Goal: Transaction & Acquisition: Purchase product/service

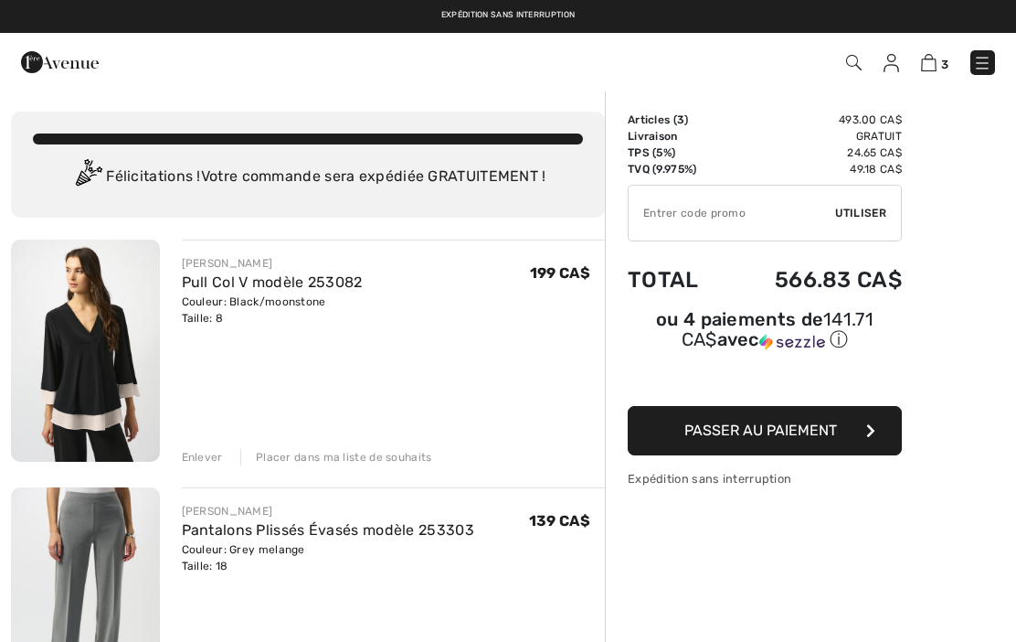
click at [250, 269] on div "[PERSON_NAME]" at bounding box center [272, 263] width 181 height 16
click at [239, 302] on div "Couleur: Black/moonstone Taille: 8" at bounding box center [272, 309] width 181 height 33
click at [246, 282] on link "Pull Col V modèle 253082" at bounding box center [272, 281] width 181 height 17
click at [312, 279] on link "Pull Col V modèle 253082" at bounding box center [272, 281] width 181 height 17
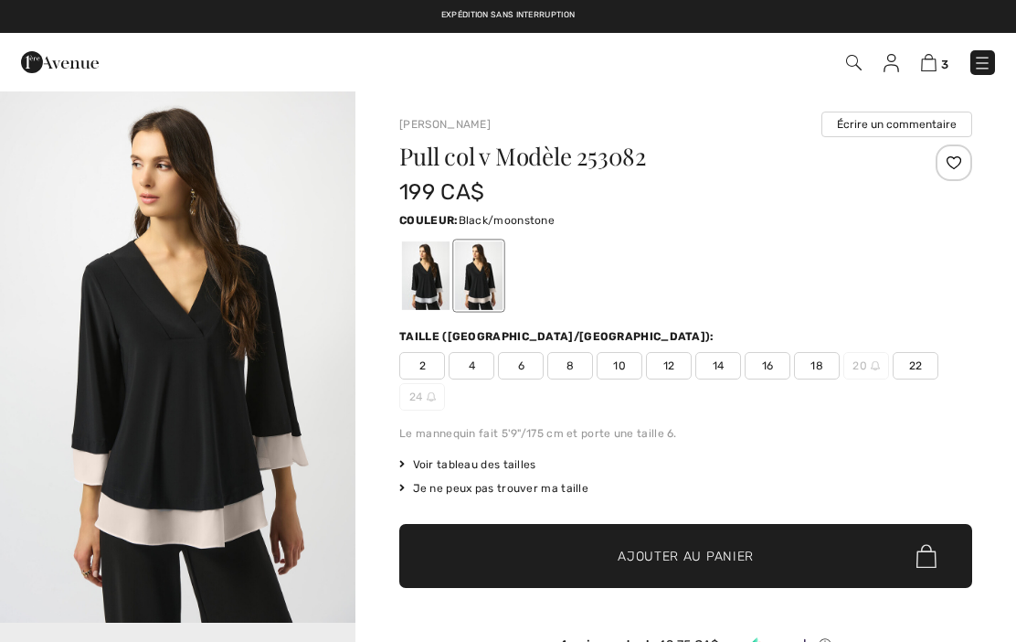
checkbox input "true"
click at [493, 450] on div "Pull col v Modèle 253082 199 CA$ Couleur: Black/moonstone [GEOGRAPHIC_DATA] (CA…" at bounding box center [685, 428] width 573 height 569
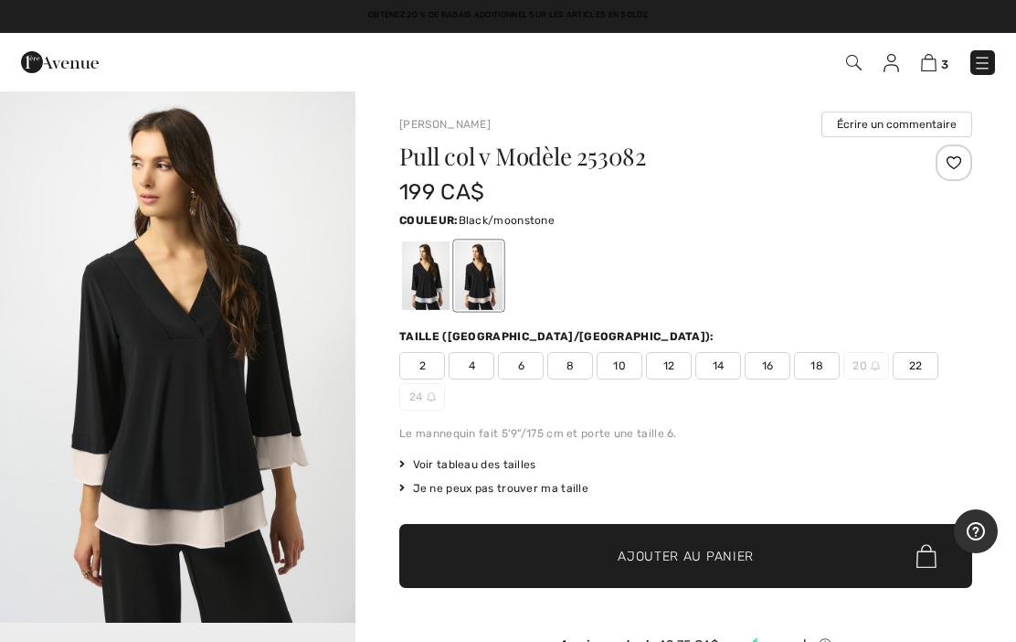
click at [481, 462] on span "Voir tableau des tailles" at bounding box center [467, 464] width 137 height 16
